Goal: Transaction & Acquisition: Obtain resource

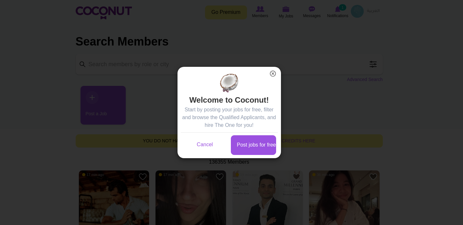
click at [275, 75] on button "×" at bounding box center [273, 73] width 8 height 8
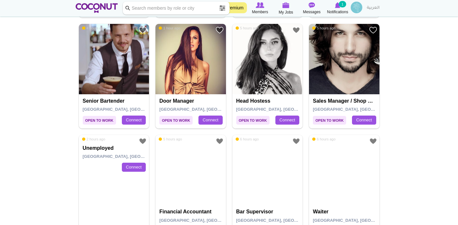
scroll to position [1034, 0]
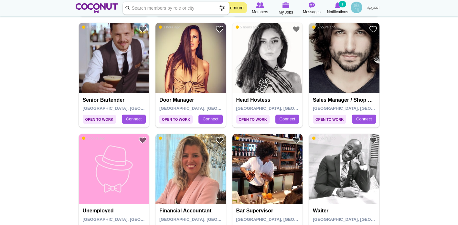
click at [219, 7] on span at bounding box center [222, 8] width 13 height 13
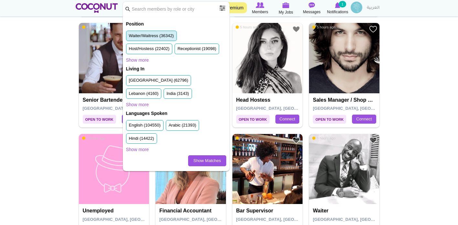
click at [168, 37] on label "Waiter/Waitress (36342)" at bounding box center [151, 36] width 45 height 6
click at [129, 37] on input "Waiter/Waitress (36342)" at bounding box center [129, 37] width 0 height 0
click at [143, 69] on h2 "Living In" at bounding box center [176, 69] width 100 height 6
click at [140, 103] on link "Show more" at bounding box center [137, 104] width 23 height 6
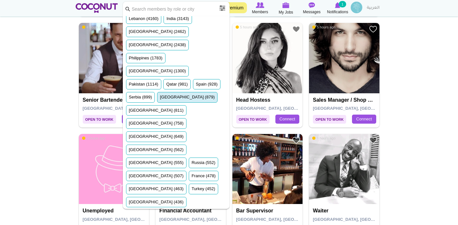
scroll to position [65, 0]
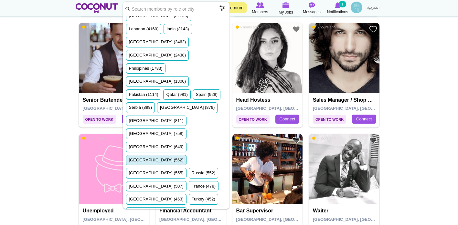
click at [170, 155] on li "Italy (562)" at bounding box center [156, 160] width 60 height 11
click at [175, 157] on label "Italy (562)" at bounding box center [156, 160] width 55 height 6
click at [129, 162] on input "Italy (562)" at bounding box center [129, 162] width 0 height 0
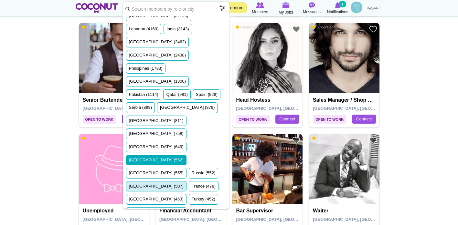
click at [170, 184] on label "Greece (507)" at bounding box center [156, 187] width 55 height 6
click at [129, 188] on input "Greece (507)" at bounding box center [129, 188] width 0 height 0
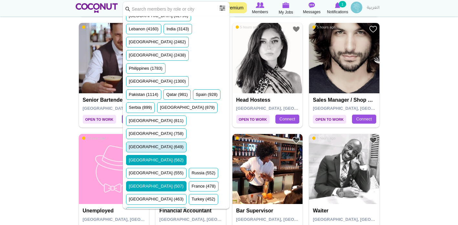
click at [137, 144] on label "Ukraine (649)" at bounding box center [156, 147] width 55 height 6
click at [129, 148] on input "Ukraine (649)" at bounding box center [129, 148] width 0 height 0
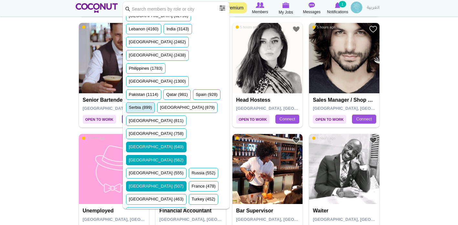
click at [142, 105] on label "Serbia (899)" at bounding box center [140, 108] width 23 height 6
click at [129, 109] on input "Serbia (899)" at bounding box center [129, 109] width 0 height 0
click at [198, 92] on label "Spain (928)" at bounding box center [207, 95] width 22 height 6
click at [196, 96] on input "Spain (928)" at bounding box center [196, 96] width 0 height 0
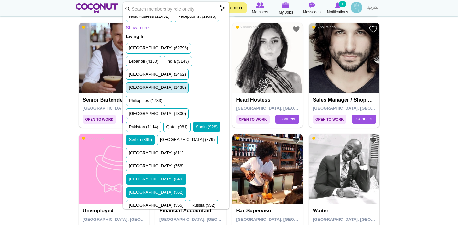
click at [183, 85] on label "United Kingdom (2438)" at bounding box center [157, 88] width 57 height 6
click at [129, 89] on input "United Kingdom (2438)" at bounding box center [129, 89] width 0 height 0
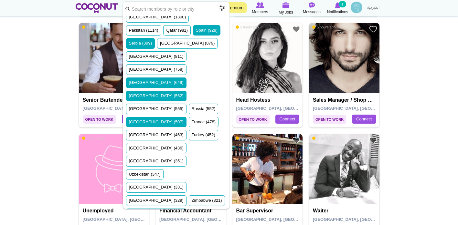
scroll to position [129, 0]
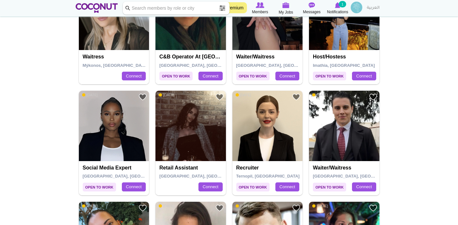
scroll to position [420, 0]
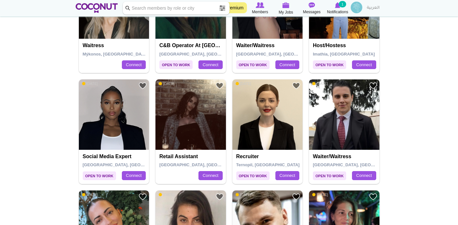
click at [328, 131] on img at bounding box center [344, 115] width 70 height 70
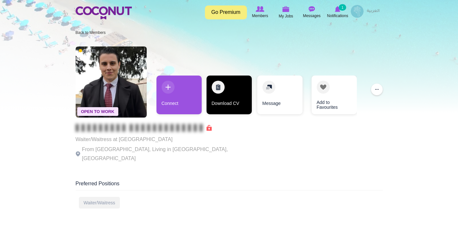
click at [221, 105] on link "Download CV" at bounding box center [229, 95] width 45 height 39
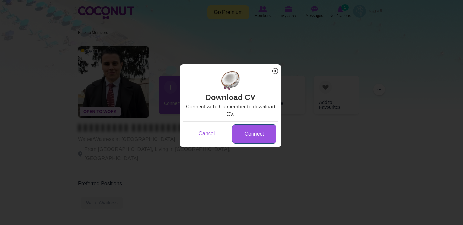
click at [259, 137] on link "Connect" at bounding box center [254, 134] width 44 height 20
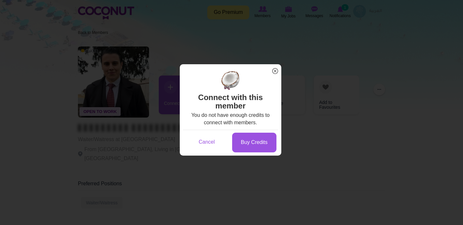
click at [277, 70] on span "x" at bounding box center [275, 71] width 8 height 8
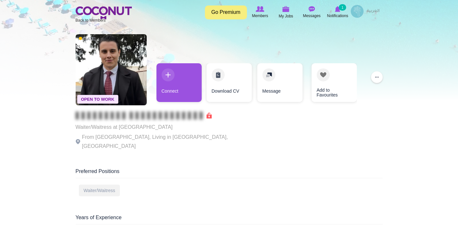
scroll to position [32, 0]
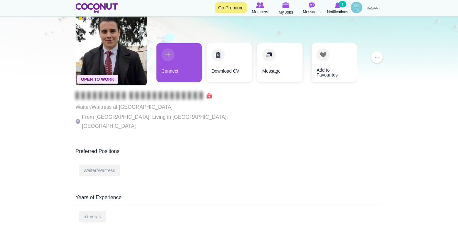
click at [207, 98] on span at bounding box center [144, 95] width 136 height 6
click at [210, 97] on span at bounding box center [144, 95] width 136 height 6
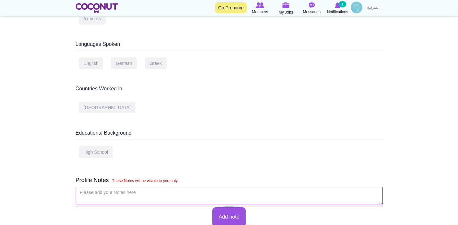
scroll to position [259, 0]
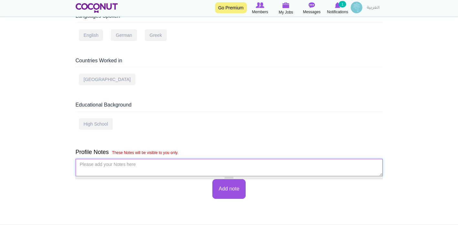
click at [152, 163] on textarea "Please add your Notes here *" at bounding box center [229, 167] width 307 height 17
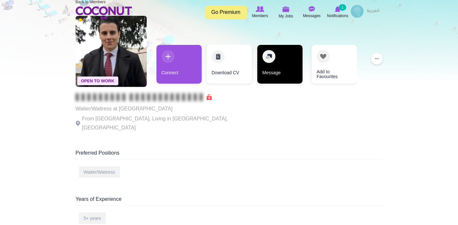
scroll to position [0, 0]
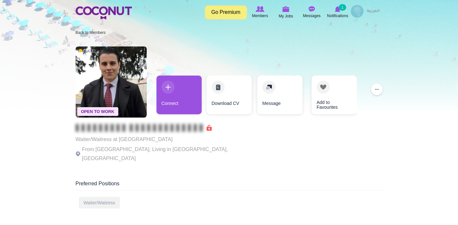
click at [234, 14] on link "Go Premium" at bounding box center [226, 12] width 42 height 14
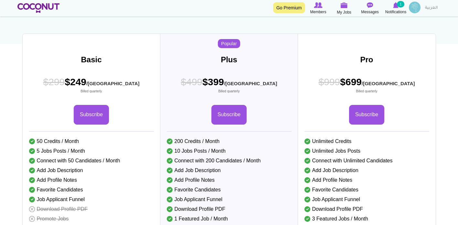
scroll to position [32, 0]
